Goal: Transaction & Acquisition: Download file/media

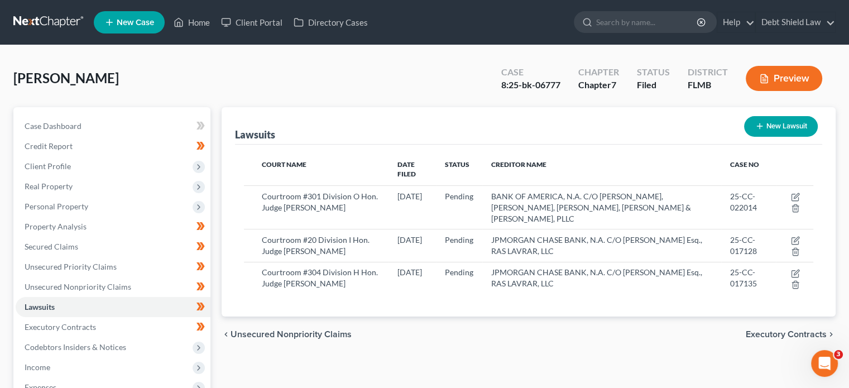
click at [67, 18] on link at bounding box center [48, 22] width 71 height 20
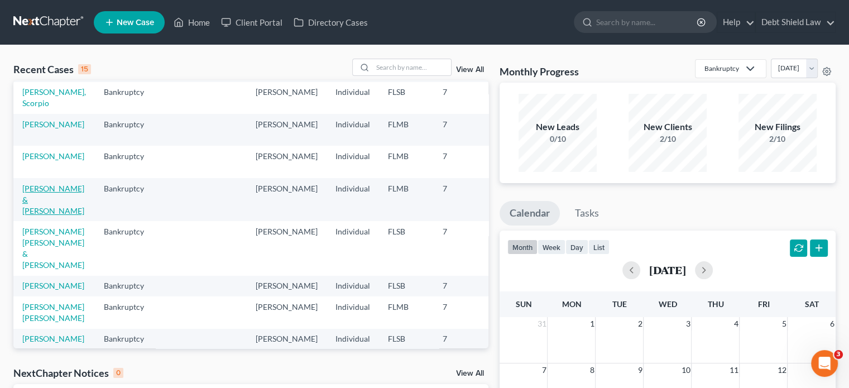
scroll to position [130, 0]
click at [32, 267] on link "Gomez Gallegos, Marco & Haines, Raymond" at bounding box center [53, 247] width 62 height 43
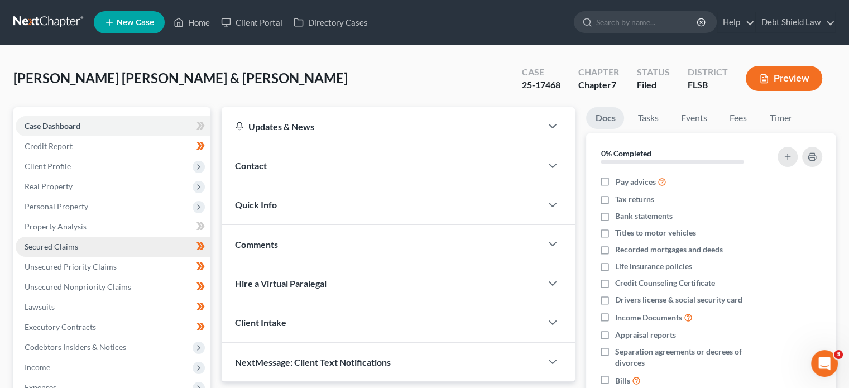
click at [119, 249] on link "Secured Claims" at bounding box center [113, 247] width 195 height 20
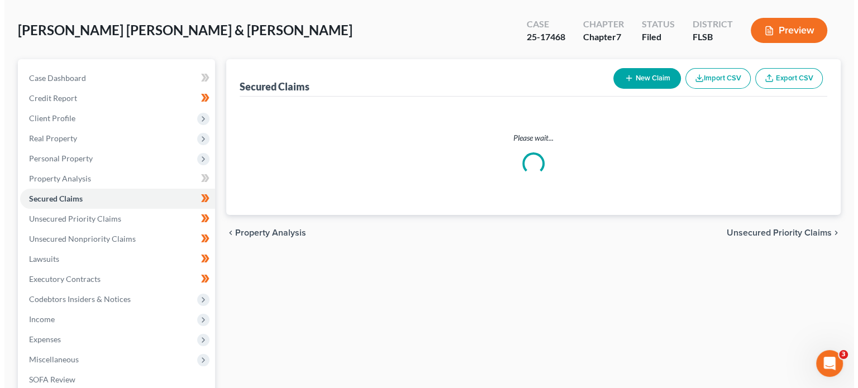
scroll to position [44, 0]
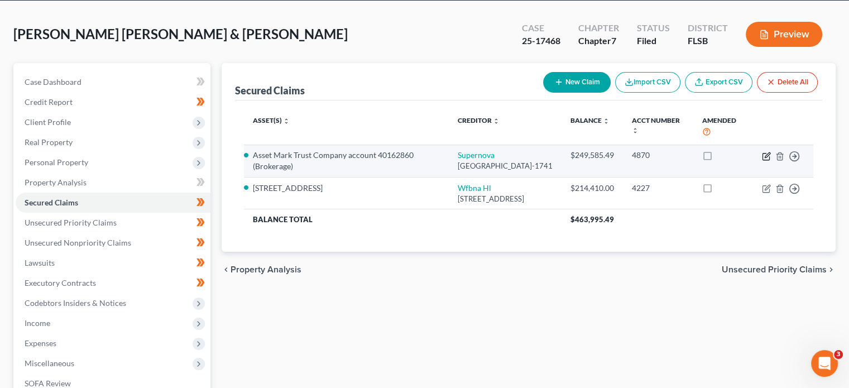
click at [766, 155] on icon "button" at bounding box center [767, 154] width 5 height 5
select select "14"
select select "2"
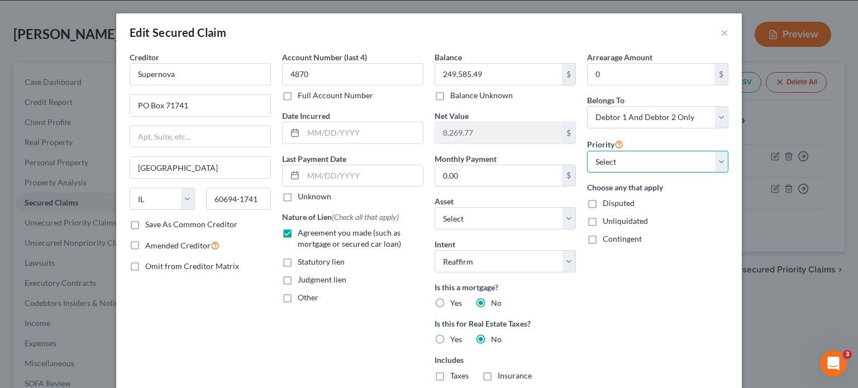
click at [661, 160] on select "Select 1st 2nd 3rd 4th 5th 6th 7th 8th 9th 10th 11th 12th 13th 14th 15th 16th 1…" at bounding box center [657, 162] width 141 height 22
select select "0"
click at [587, 151] on select "Select 1st 2nd 3rd 4th 5th 6th 7th 8th 9th 10th 11th 12th 13th 14th 15th 16th 1…" at bounding box center [657, 162] width 141 height 22
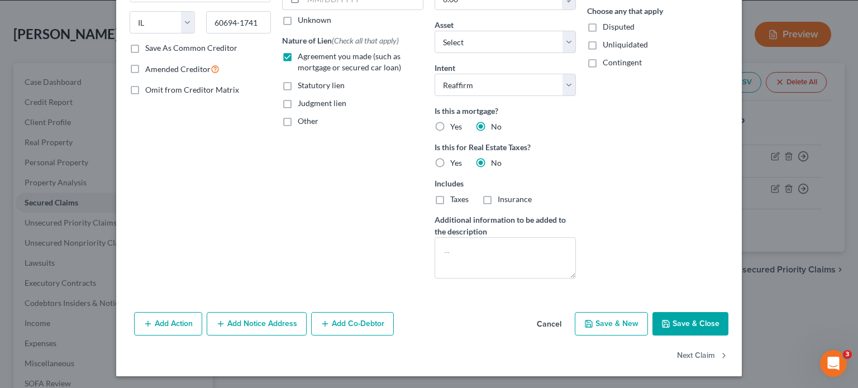
click at [668, 326] on button "Save & Close" at bounding box center [690, 323] width 76 height 23
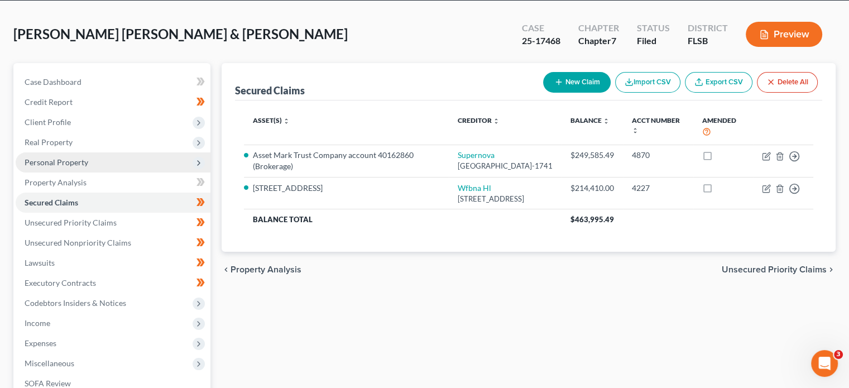
click at [105, 165] on span "Personal Property" at bounding box center [113, 162] width 195 height 20
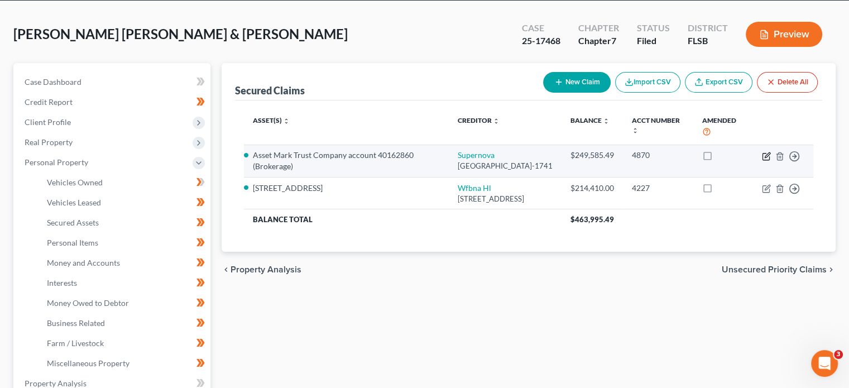
click at [763, 157] on icon "button" at bounding box center [766, 156] width 9 height 9
select select "14"
select select "2"
select select "0"
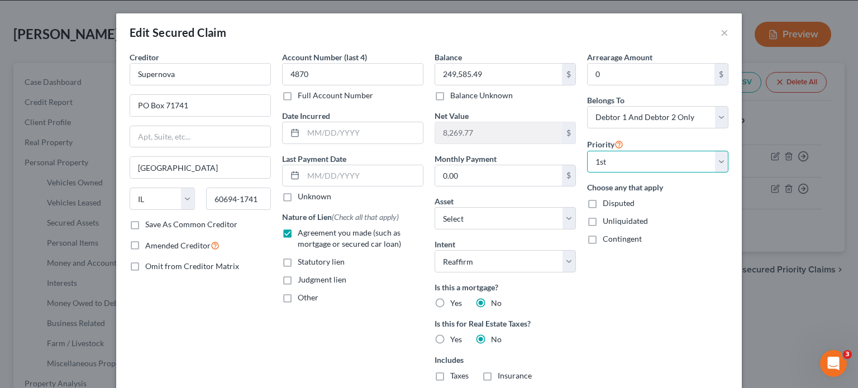
click at [621, 156] on select "Select 1st 2nd 3rd 4th 5th 6th 7th 8th 9th 10th 11th 12th 13th 14th 15th 16th 1…" at bounding box center [657, 162] width 141 height 22
select select
click at [587, 151] on select "Select 1st 2nd 3rd 4th 5th 6th 7th 8th 9th 10th 11th 12th 13th 14th 15th 16th 1…" at bounding box center [657, 162] width 141 height 22
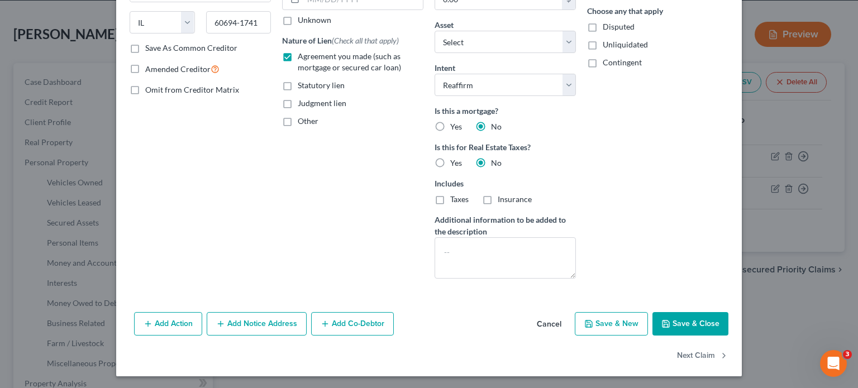
click at [686, 324] on button "Save & Close" at bounding box center [690, 323] width 76 height 23
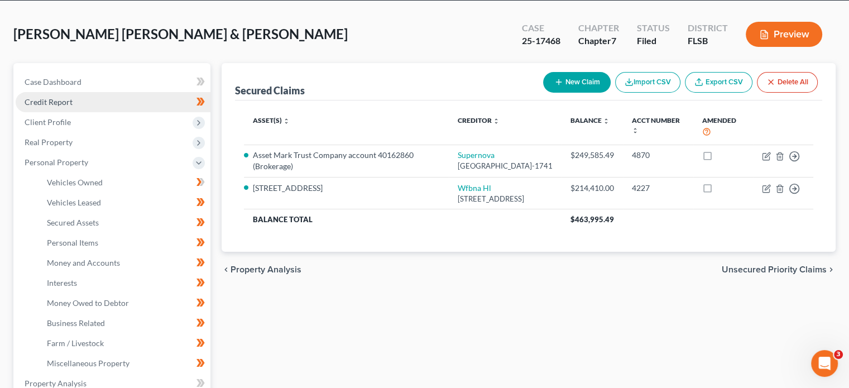
scroll to position [0, 0]
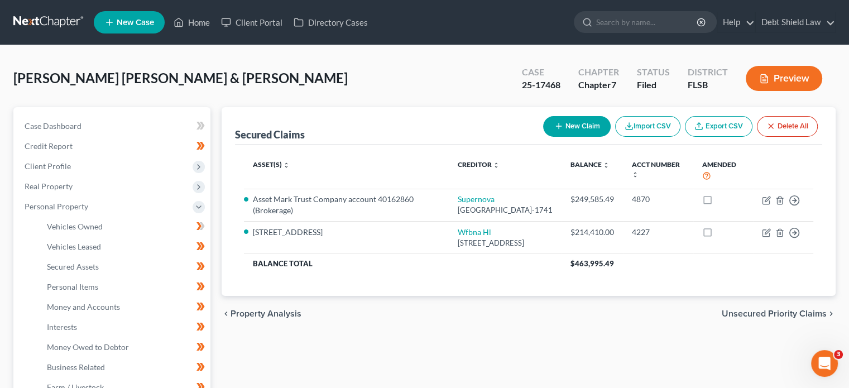
click at [65, 20] on link at bounding box center [48, 22] width 71 height 20
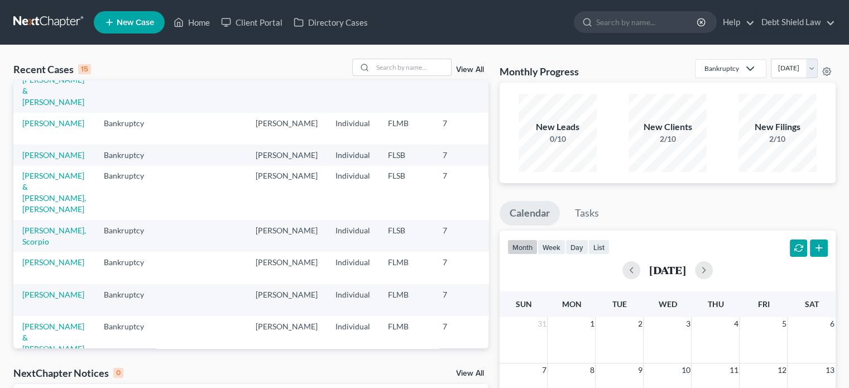
scroll to position [45, 0]
click at [36, 214] on link "Murrell, Clara & Murrell SR, Laddie" at bounding box center [54, 192] width 64 height 43
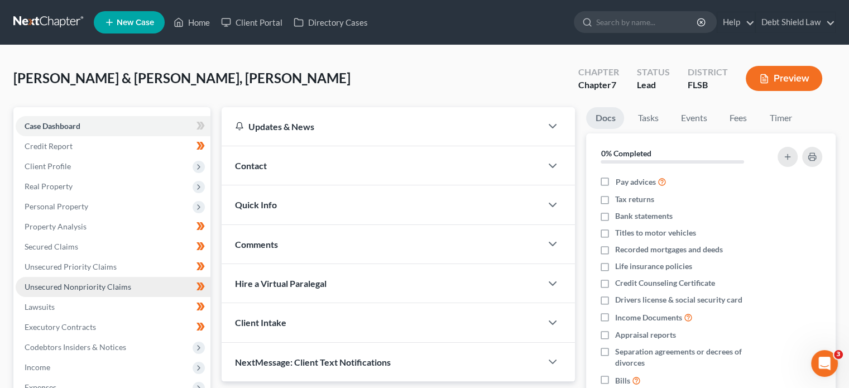
scroll to position [204, 0]
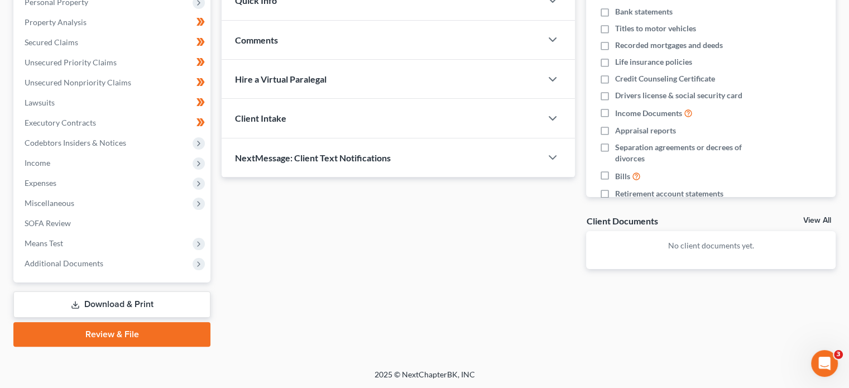
click at [138, 297] on link "Download & Print" at bounding box center [111, 304] width 197 height 26
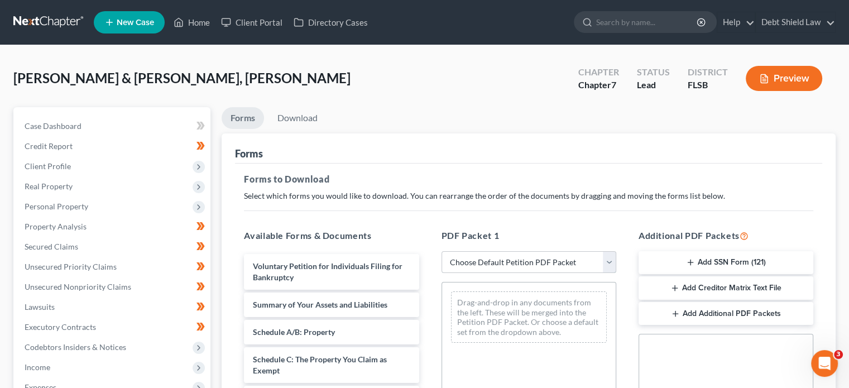
click at [533, 252] on select "Choose Default Petition PDF Packet Complete Bankruptcy Petition (all forms and …" at bounding box center [529, 262] width 175 height 22
select select "0"
click at [442, 251] on select "Choose Default Petition PDF Packet Complete Bankruptcy Petition (all forms and …" at bounding box center [529, 262] width 175 height 22
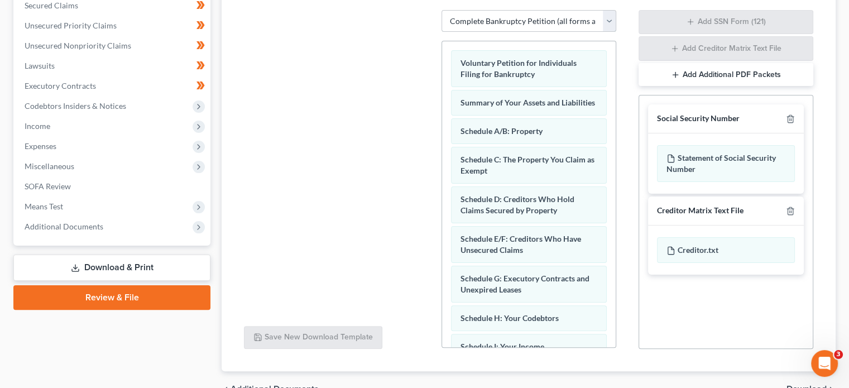
scroll to position [302, 0]
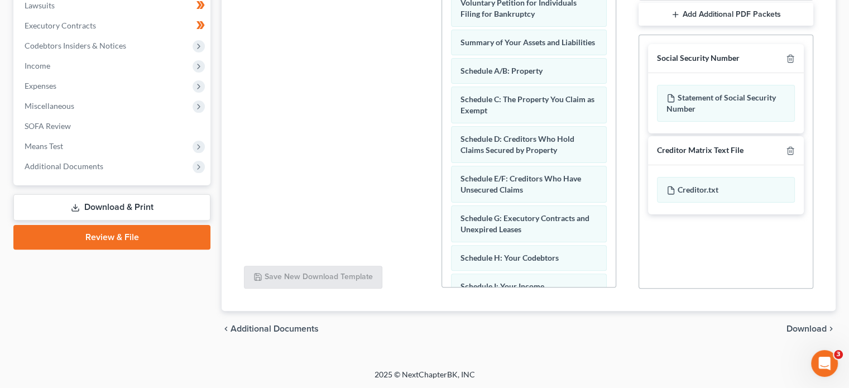
click at [815, 324] on span "Download" at bounding box center [807, 328] width 40 height 9
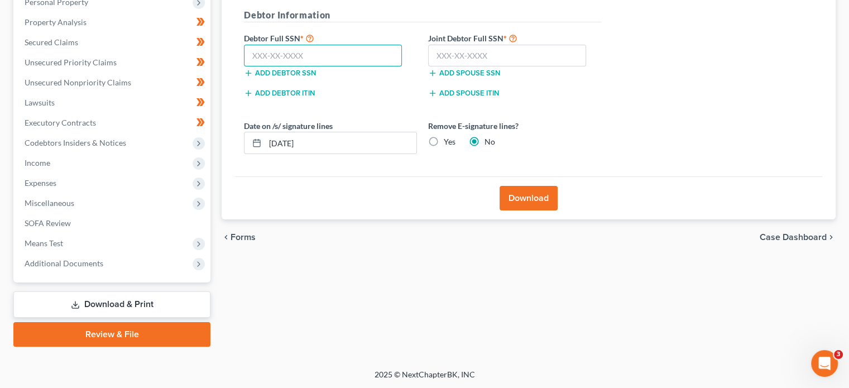
click at [301, 56] on input "text" at bounding box center [323, 56] width 158 height 22
paste input "068-42-1589"
type input "068-42-1589"
click at [484, 52] on input "text" at bounding box center [507, 56] width 158 height 22
paste input "264-27-8369"
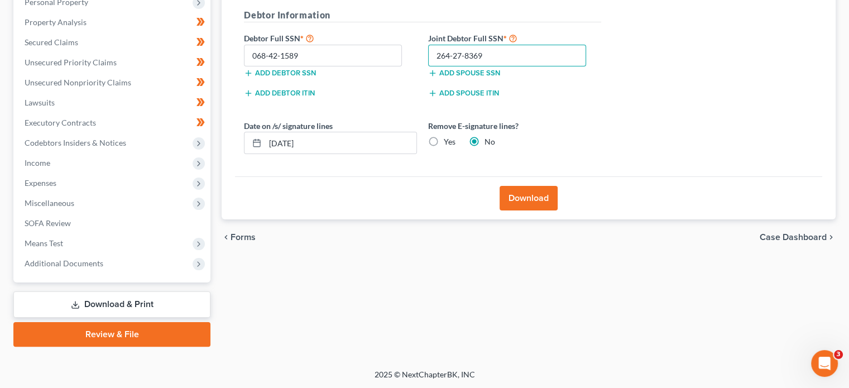
type input "264-27-8369"
click at [529, 198] on button "Download" at bounding box center [529, 198] width 58 height 25
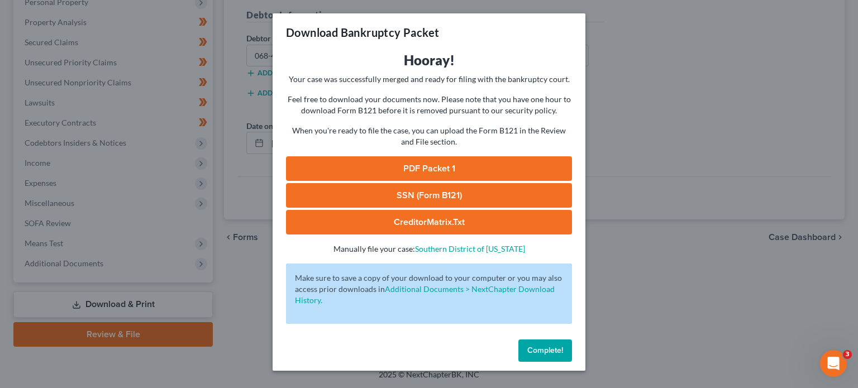
click at [441, 180] on link "PDF Packet 1" at bounding box center [429, 168] width 286 height 25
click at [539, 355] on span "Complete!" at bounding box center [545, 350] width 36 height 9
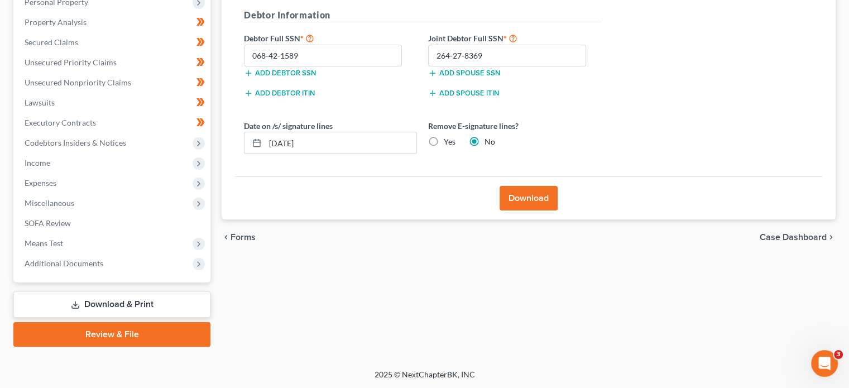
scroll to position [0, 0]
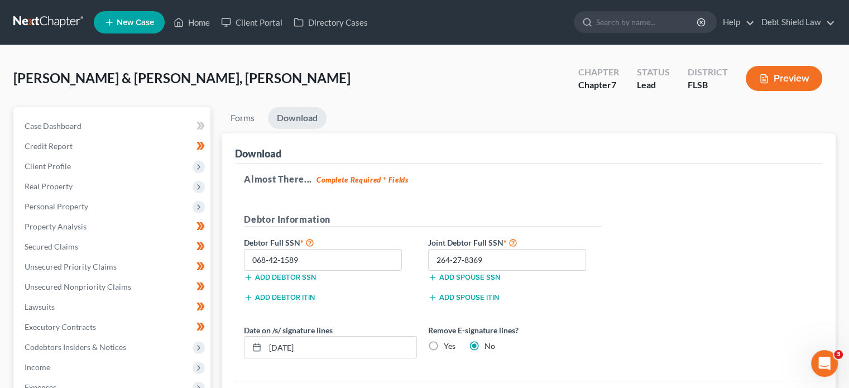
click at [38, 23] on link at bounding box center [48, 22] width 71 height 20
